Goal: Task Accomplishment & Management: Use online tool/utility

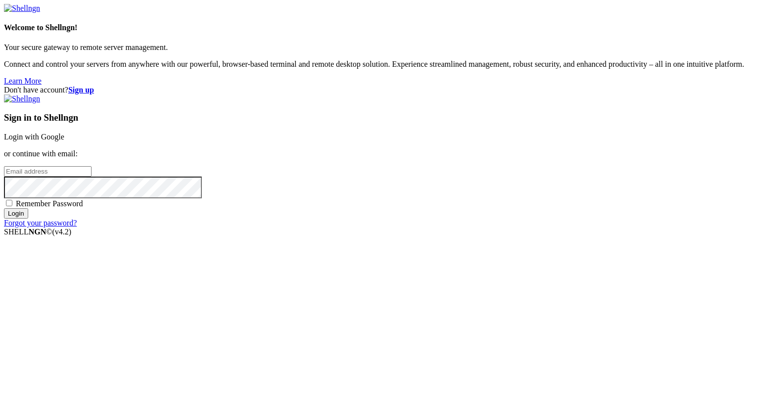
type input "[PERSON_NAME][EMAIL_ADDRESS][DOMAIN_NAME]"
click at [28, 219] on input "Login" at bounding box center [16, 213] width 24 height 10
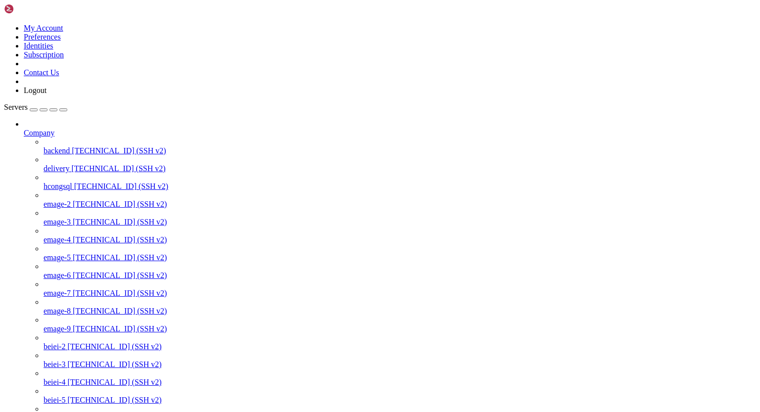
click at [24, 129] on icon at bounding box center [24, 129] width 0 height 0
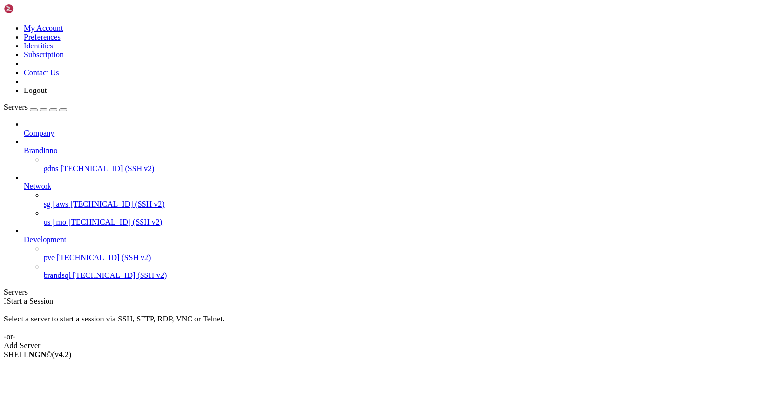
click at [24, 146] on icon at bounding box center [24, 146] width 0 height 0
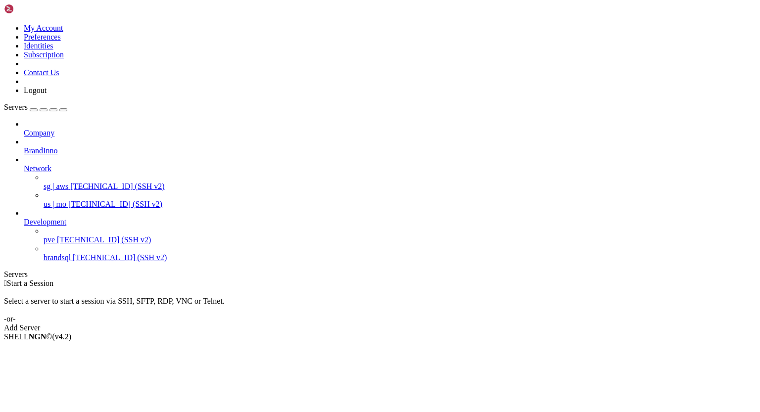
click at [24, 164] on icon at bounding box center [24, 164] width 0 height 0
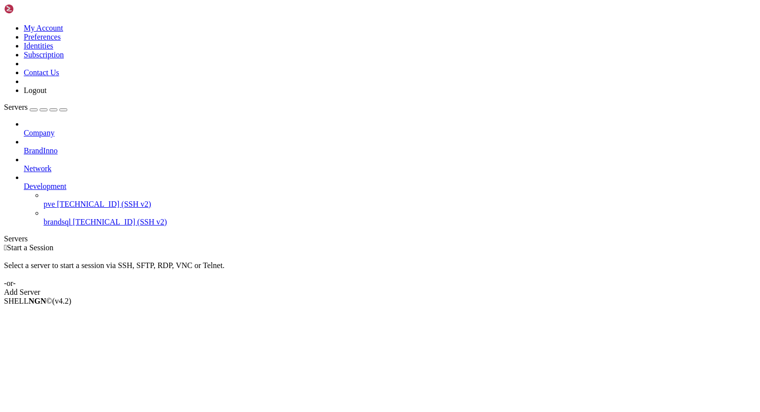
click at [77, 200] on span "[TECHNICAL_ID] (SSH v2)" at bounding box center [104, 204] width 94 height 8
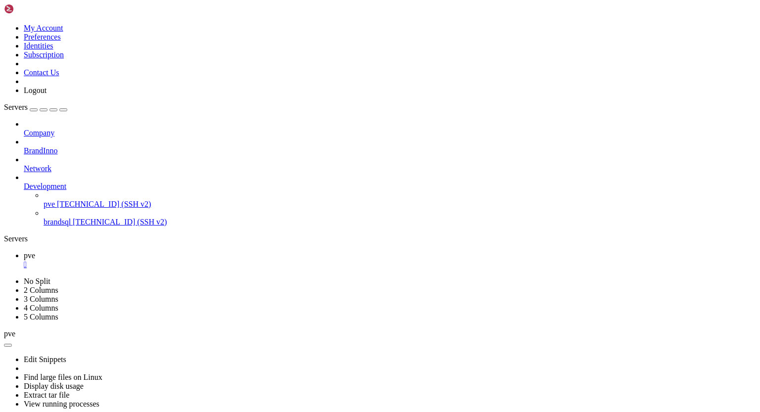
scroll to position [4, 1]
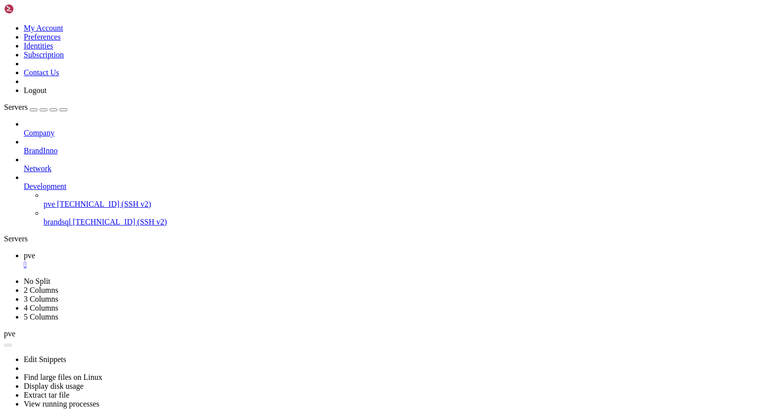
click at [158, 260] on div "" at bounding box center [390, 264] width 732 height 9
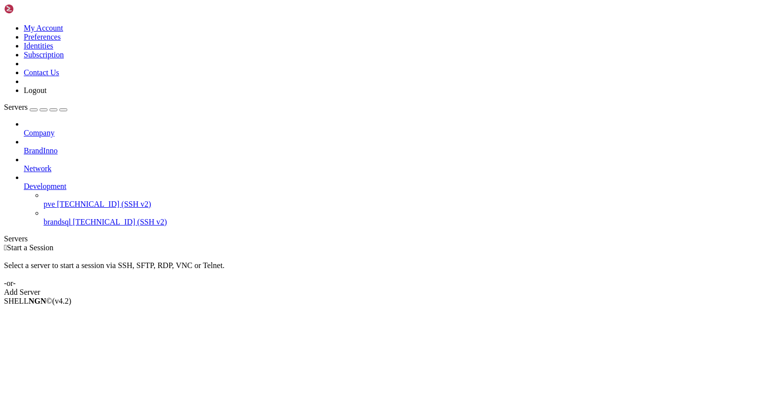
click at [59, 200] on span "[TECHNICAL_ID] (SSH v2)" at bounding box center [104, 204] width 94 height 8
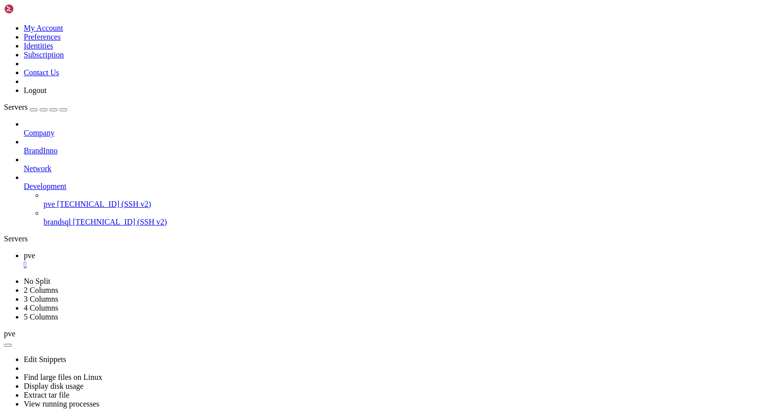
scroll to position [950, 0]
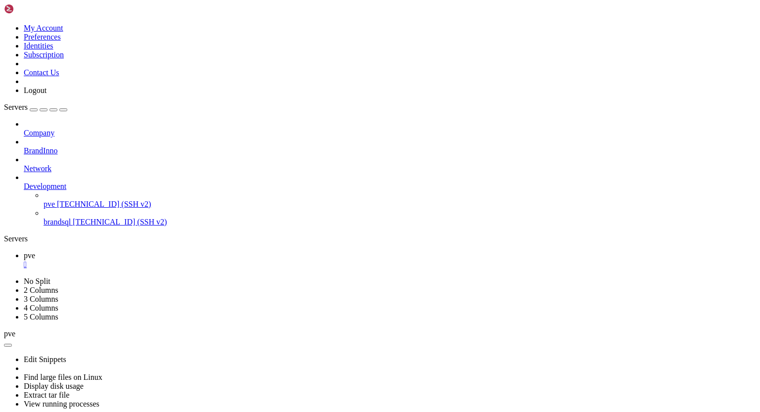
drag, startPoint x: 45, startPoint y: 761, endPoint x: 157, endPoint y: 762, distance: 111.8
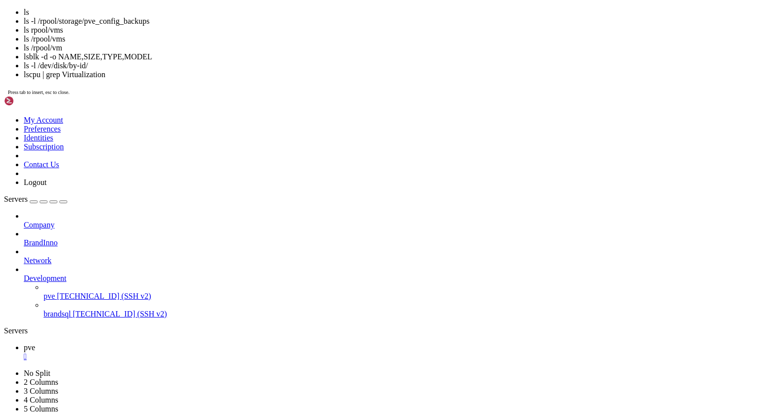
scroll to position [6046, 0]
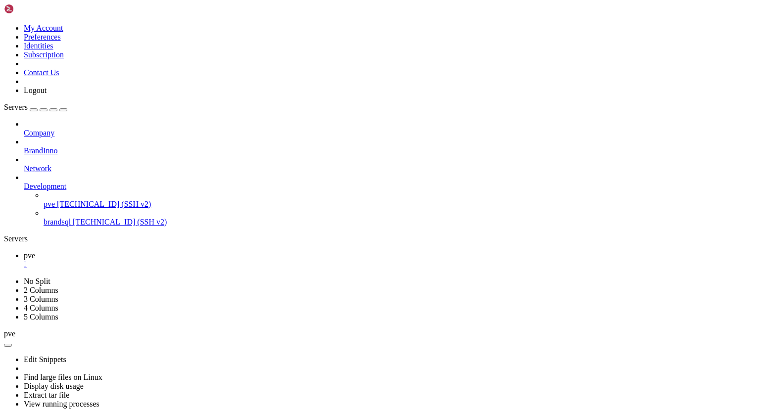
drag, startPoint x: 171, startPoint y: 730, endPoint x: 258, endPoint y: 730, distance: 86.6
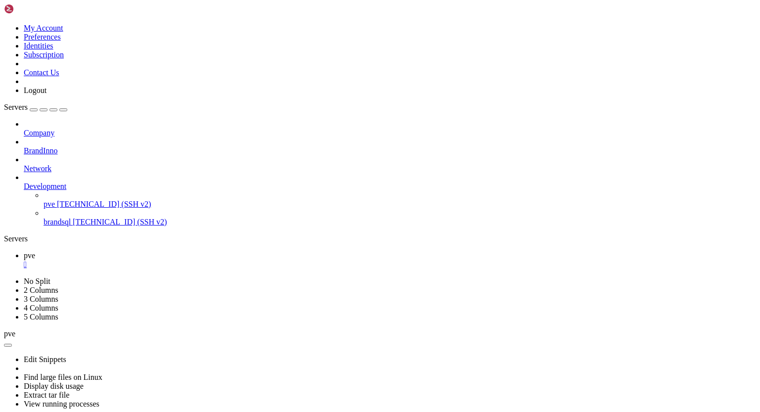
drag, startPoint x: 8, startPoint y: 668, endPoint x: 234, endPoint y: 702, distance: 229.1
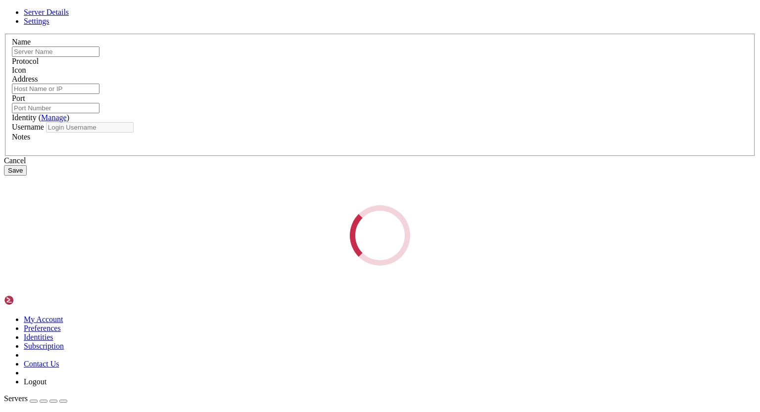
type input "pve"
type input "[TECHNICAL_ID]"
type input "22"
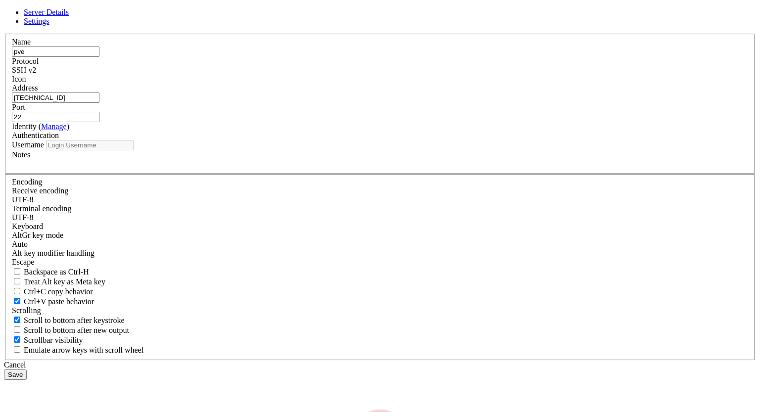
type input "root"
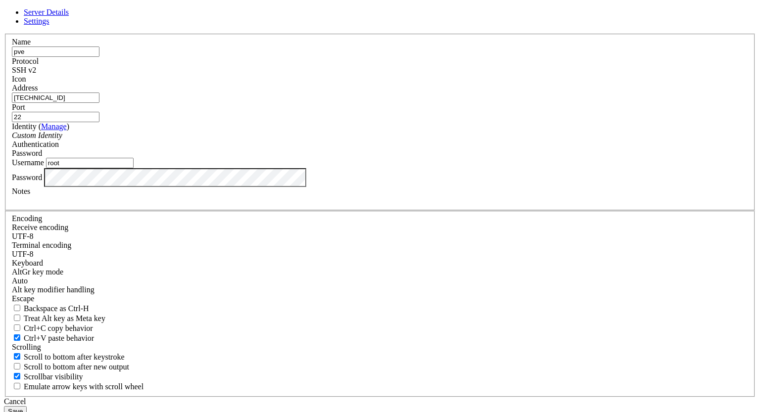
drag, startPoint x: 318, startPoint y: 153, endPoint x: 215, endPoint y: 149, distance: 103.0
click at [215, 149] on div "Server Details Settings Name pve Protocol SSH v2 Icon" at bounding box center [380, 212] width 752 height 409
click at [450, 397] on div "Cancel" at bounding box center [380, 401] width 752 height 9
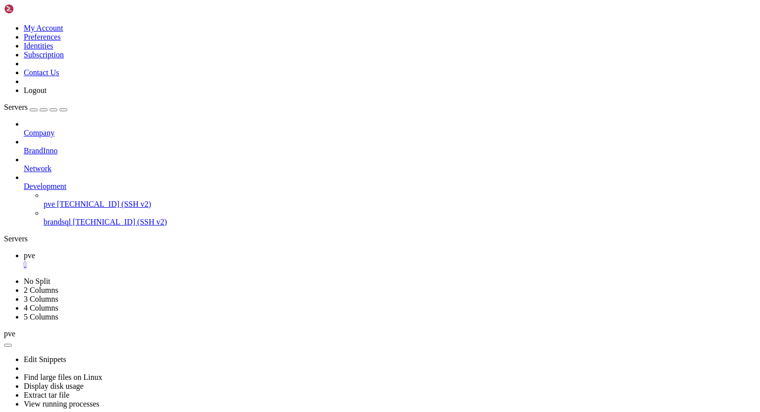
drag, startPoint x: 8, startPoint y: 436, endPoint x: 54, endPoint y: 542, distance: 115.9
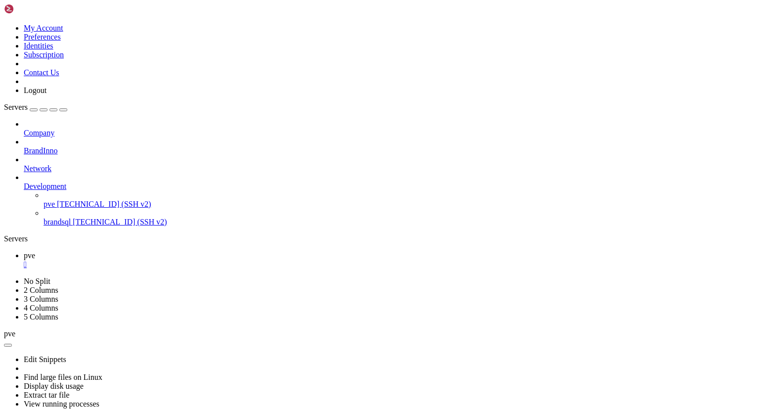
drag, startPoint x: 9, startPoint y: 432, endPoint x: 92, endPoint y: 609, distance: 195.4
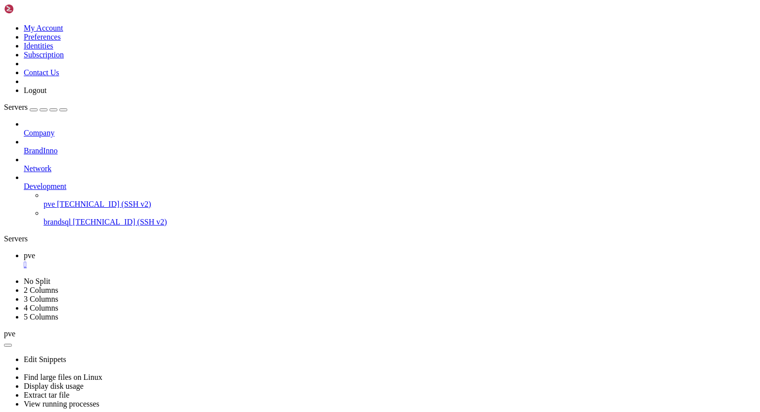
scroll to position [6743, 0]
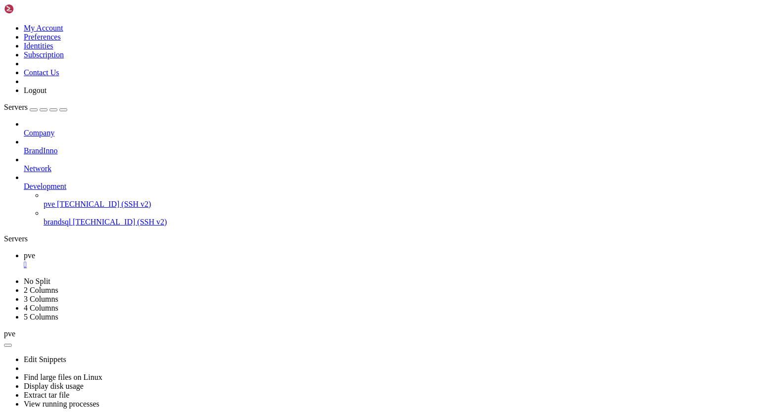
scroll to position [8711, 0]
drag, startPoint x: 125, startPoint y: 618, endPoint x: 203, endPoint y: 620, distance: 78.2
